Goal: Book appointment/travel/reservation

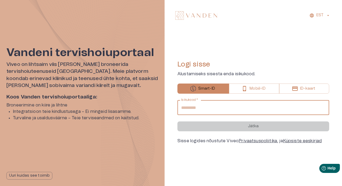
click at [244, 106] on input "Isikukood   *" at bounding box center [254, 107] width 152 height 15
type input "**********"
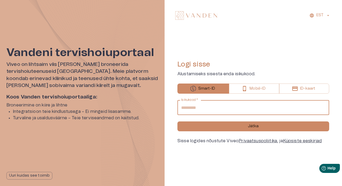
click at [262, 89] on p "Mobiil-ID" at bounding box center [258, 89] width 16 height 6
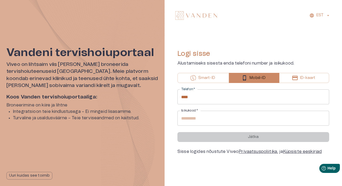
click at [225, 99] on input "****" at bounding box center [254, 97] width 152 height 15
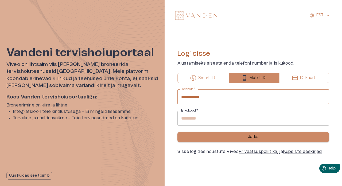
type input "**********"
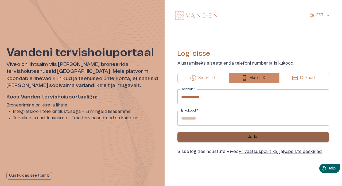
click at [238, 139] on button "Jätka" at bounding box center [254, 137] width 152 height 10
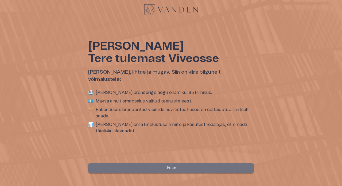
click at [202, 172] on button "Jätka" at bounding box center [171, 169] width 166 height 10
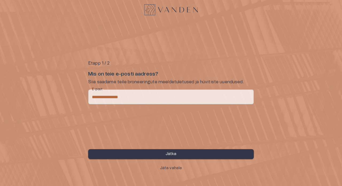
click at [193, 156] on button "Jätka" at bounding box center [171, 154] width 166 height 10
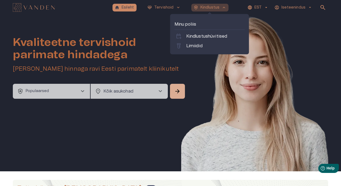
click at [225, 5] on span "keyboard_arrow_up" at bounding box center [224, 7] width 5 height 5
click at [205, 44] on link "labs Limiidid" at bounding box center [210, 46] width 68 height 6
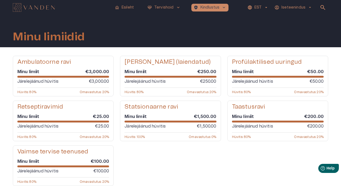
click at [204, 82] on p "€250.00" at bounding box center [208, 81] width 17 height 6
click at [176, 62] on h5 "[PERSON_NAME] (laiendatud)" at bounding box center [168, 62] width 86 height 8
click at [149, 83] on p "Järelejäänud hüvitis" at bounding box center [145, 81] width 41 height 6
click at [141, 93] on p "Hüvitis : 80 %" at bounding box center [134, 92] width 19 height 4
click at [142, 90] on p "Hüvitis : 80 %" at bounding box center [134, 92] width 19 height 4
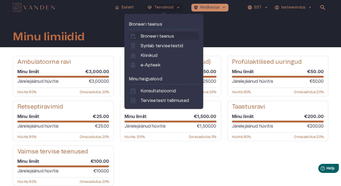
click at [167, 36] on p "Broneeri teenus" at bounding box center [157, 36] width 33 height 6
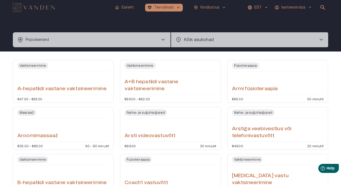
click at [163, 39] on span "chevron_right" at bounding box center [163, 40] width 6 height 6
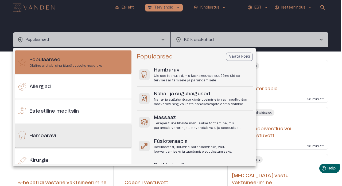
click at [75, 136] on div "Hambaravi" at bounding box center [73, 136] width 117 height 24
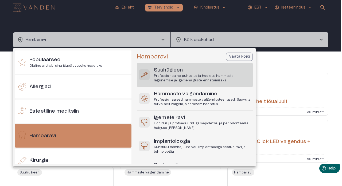
click at [212, 81] on p "Professionaalne puhastus ja hooldus hammaste lagunemise ja igemehaiguste enneta…" at bounding box center [202, 78] width 97 height 9
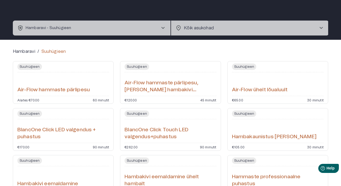
scroll to position [11, 0]
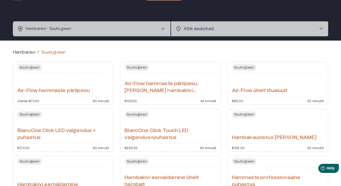
click at [323, 29] on span "chevron_right" at bounding box center [321, 29] width 6 height 6
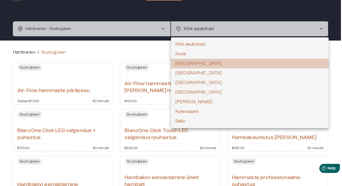
click at [231, 62] on li "[GEOGRAPHIC_DATA]" at bounding box center [250, 64] width 158 height 10
type input "**********"
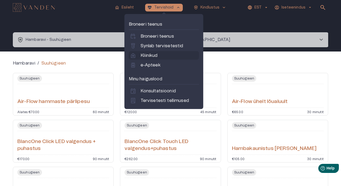
click at [164, 57] on link "home_health Kliinikud" at bounding box center [164, 55] width 68 height 6
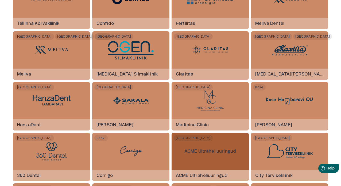
scroll to position [155, 0]
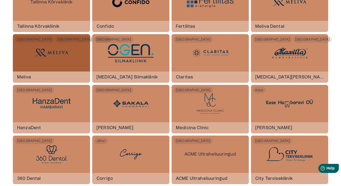
click at [67, 67] on div at bounding box center [52, 52] width 40 height 37
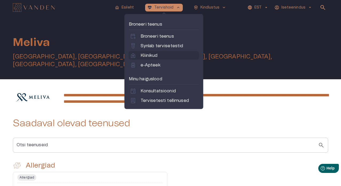
click at [156, 55] on p "Kliinikud" at bounding box center [149, 55] width 17 height 6
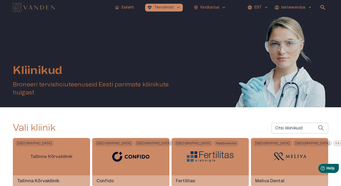
click at [309, 8] on span "arrow_drop_down" at bounding box center [310, 7] width 5 height 5
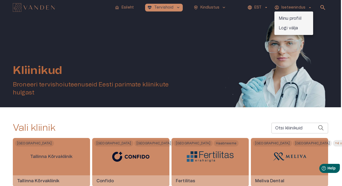
click at [224, 7] on div at bounding box center [171, 93] width 342 height 186
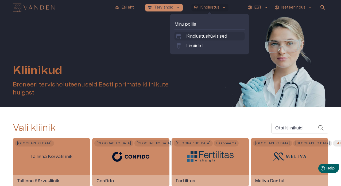
click at [200, 36] on p "Kindlustushüvitised" at bounding box center [206, 36] width 41 height 6
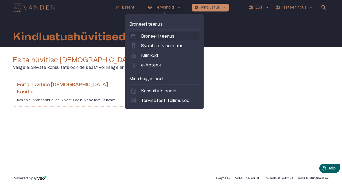
click at [168, 36] on p "Broneeri teenus" at bounding box center [157, 36] width 33 height 6
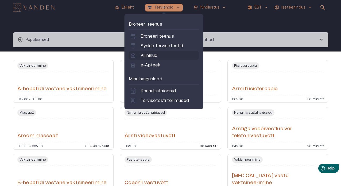
click at [164, 55] on link "home_health Kliinikud" at bounding box center [164, 55] width 68 height 6
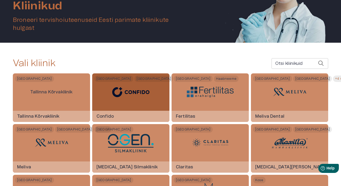
scroll to position [65, 0]
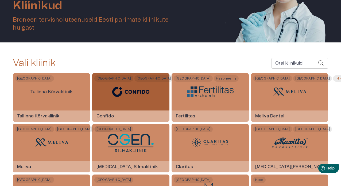
click at [151, 116] on div "Confido" at bounding box center [130, 116] width 77 height 11
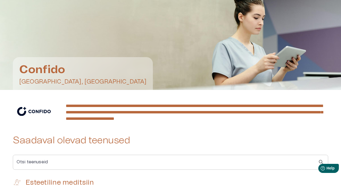
scroll to position [20, 0]
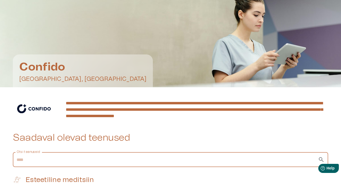
click at [157, 158] on input "Otsi teenuseid" at bounding box center [165, 159] width 305 height 15
type input "*********"
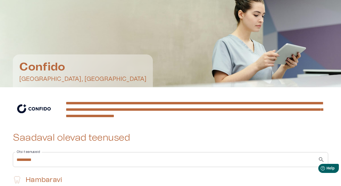
click at [321, 159] on span "search" at bounding box center [321, 160] width 6 height 6
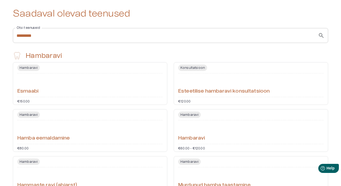
scroll to position [0, 0]
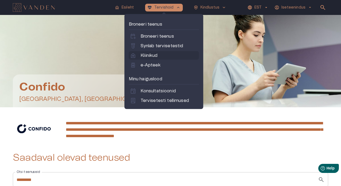
click at [157, 55] on p "Kliinikud" at bounding box center [149, 55] width 17 height 6
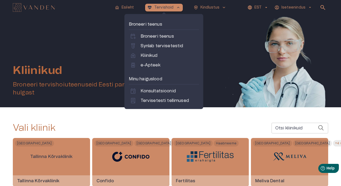
click at [178, 8] on span "keyboard_arrow_up" at bounding box center [178, 7] width 5 height 5
click at [169, 37] on p "Broneeri teenus" at bounding box center [157, 36] width 33 height 6
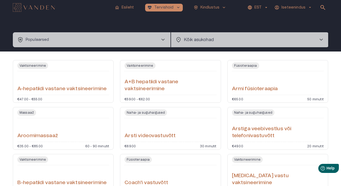
click at [162, 37] on span "chevron_right" at bounding box center [163, 40] width 6 height 6
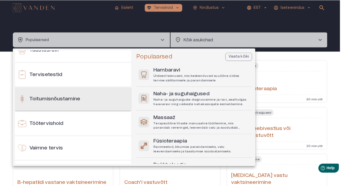
scroll to position [528, 0]
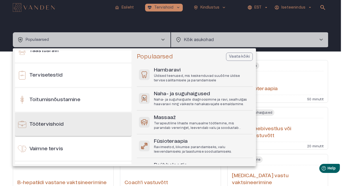
click at [75, 125] on div "Töötervishoid" at bounding box center [73, 125] width 117 height 24
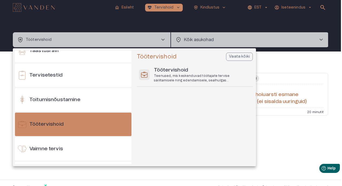
click at [267, 148] on div at bounding box center [171, 93] width 342 height 186
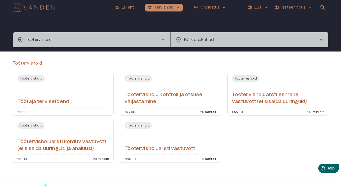
click at [99, 105] on div "Töötaja tervisetõend" at bounding box center [63, 95] width 92 height 19
click at [161, 109] on div "Töötervishoid Töötervishoiu kontroll ja otsuse väljastamine €77.00 20 minutit" at bounding box center [170, 94] width 101 height 43
